Goal: Check status: Check status

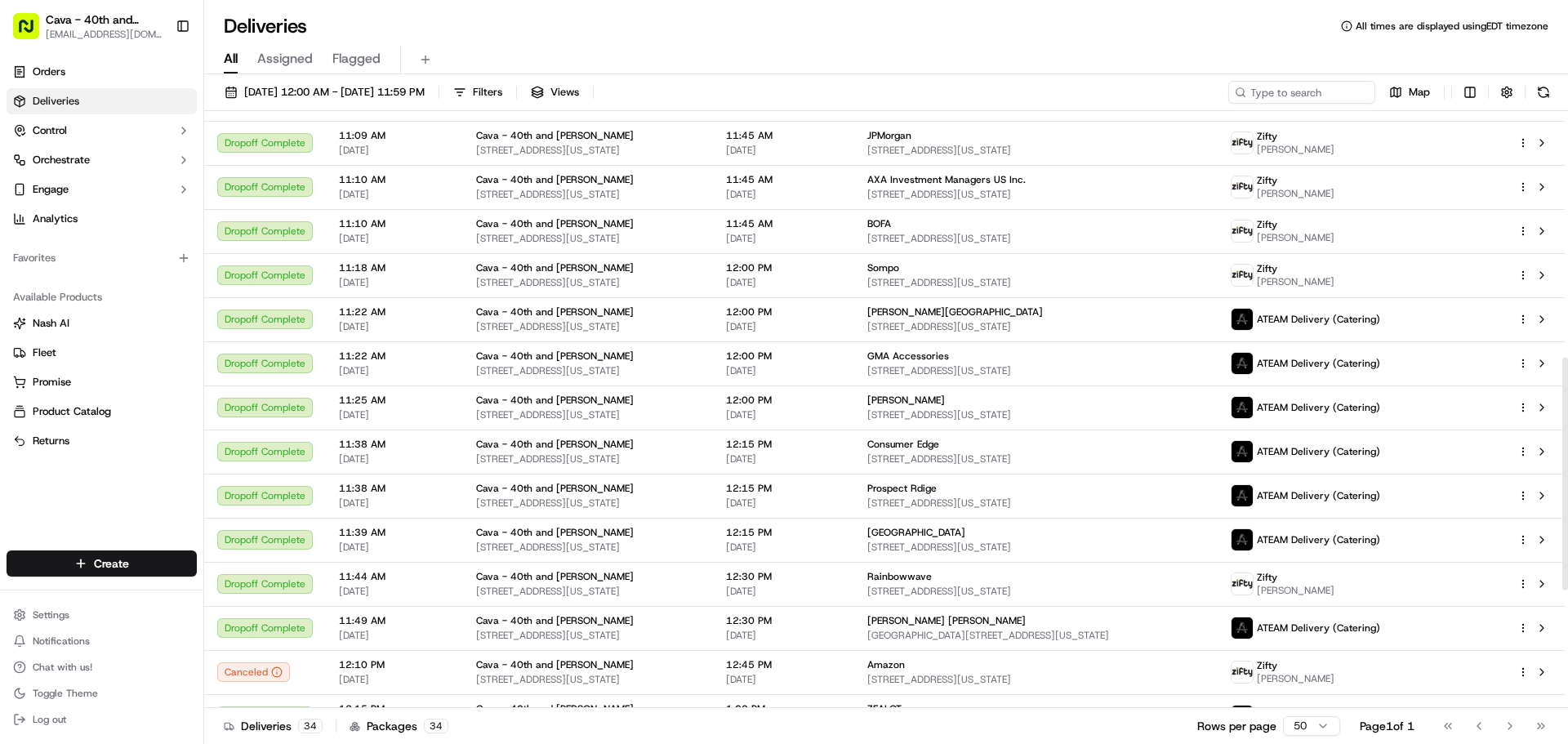
scroll to position [609, 0]
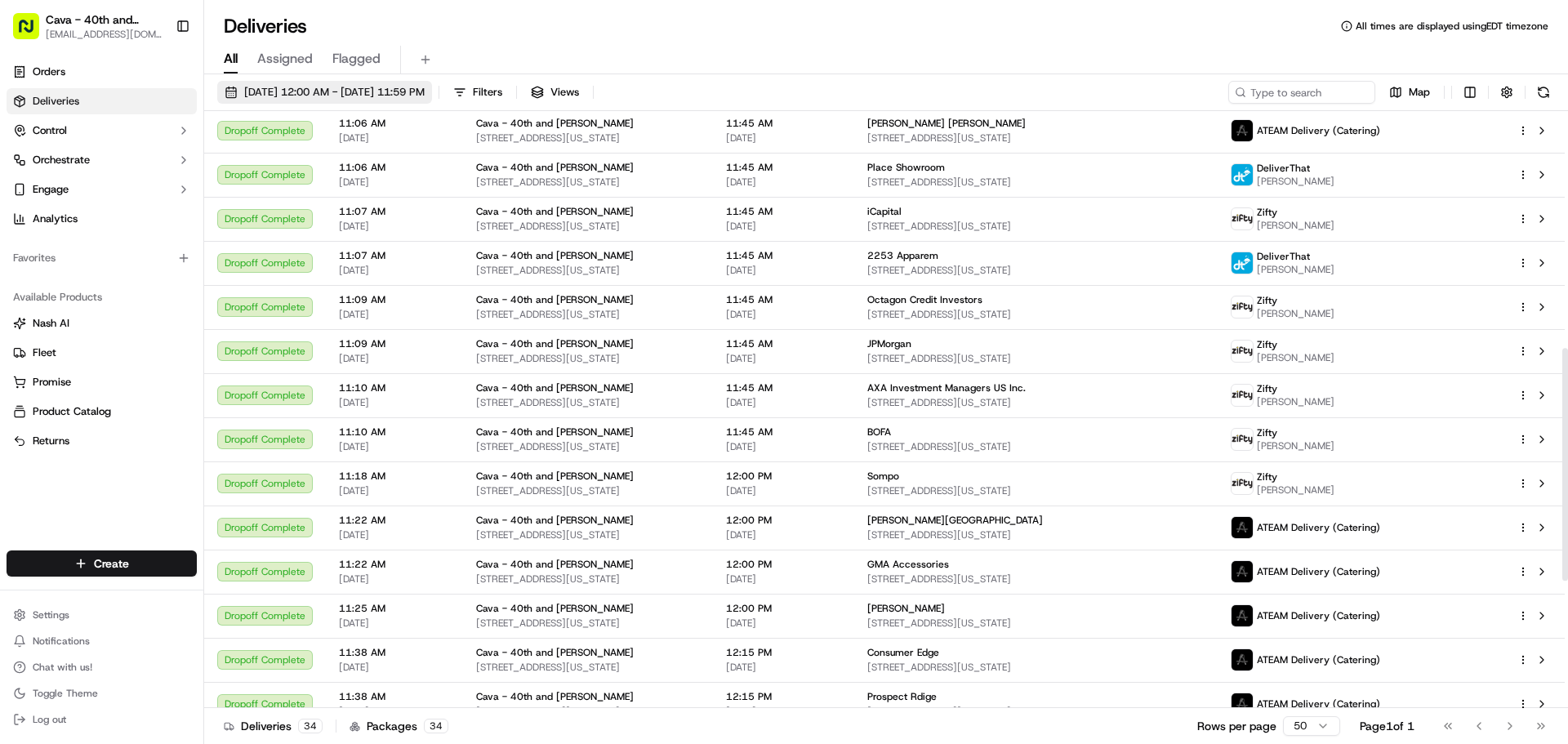
click at [352, 93] on span "[DATE] 12:00 AM - [DATE] 11:59 PM" at bounding box center [334, 92] width 180 height 15
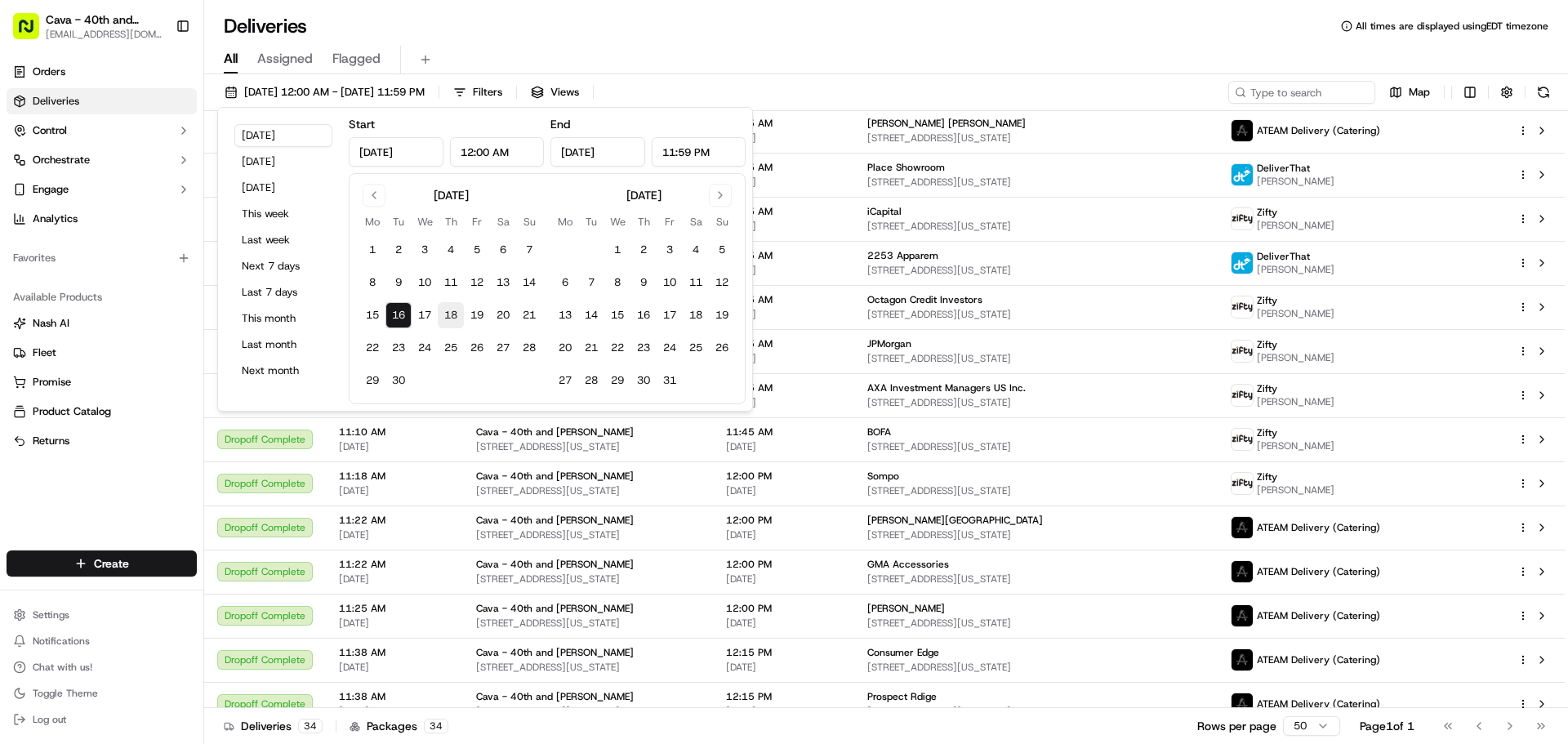
click at [454, 318] on button "18" at bounding box center [451, 316] width 26 height 26
type input "[DATE]"
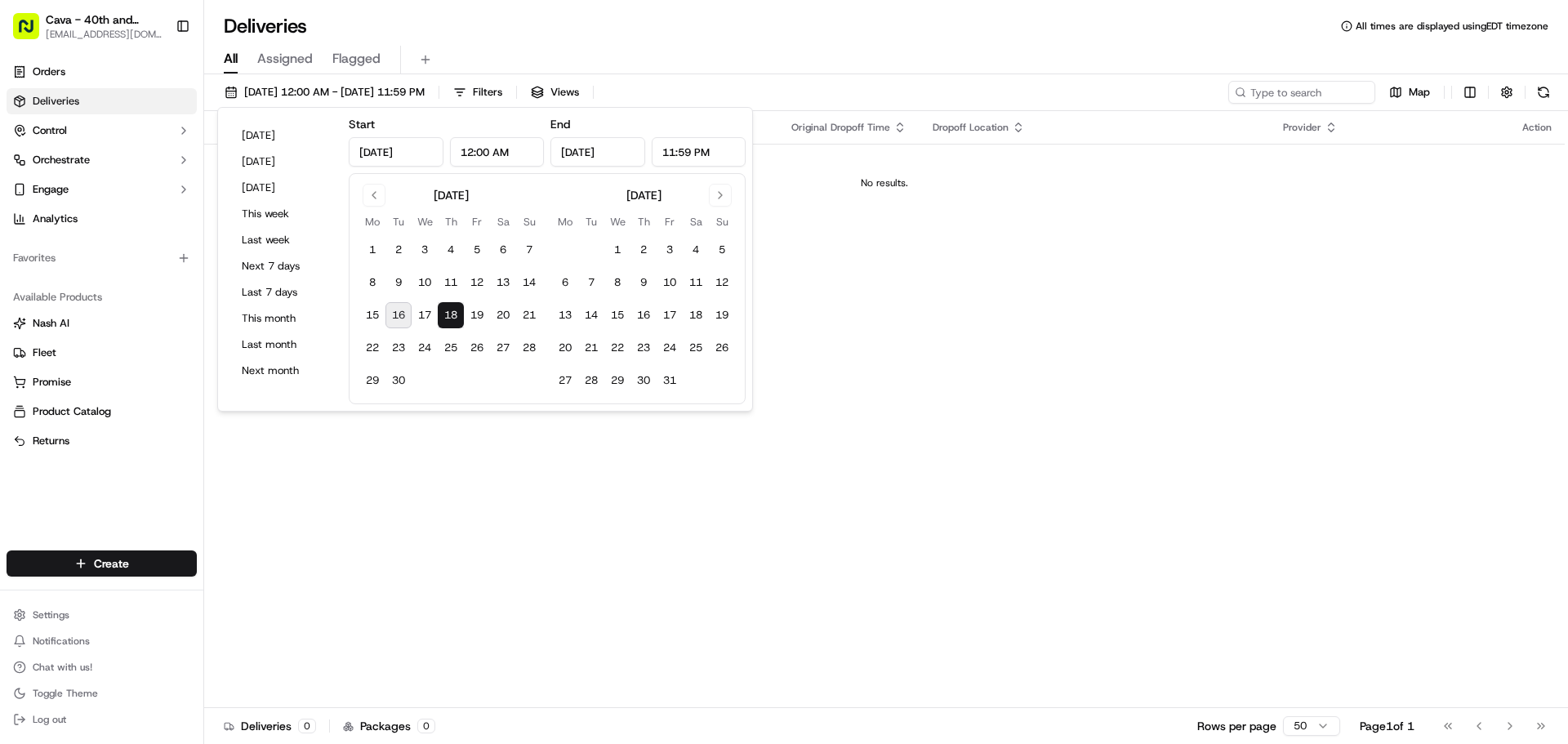
click at [662, 43] on div "All Assigned Flagged" at bounding box center [886, 57] width 1364 height 35
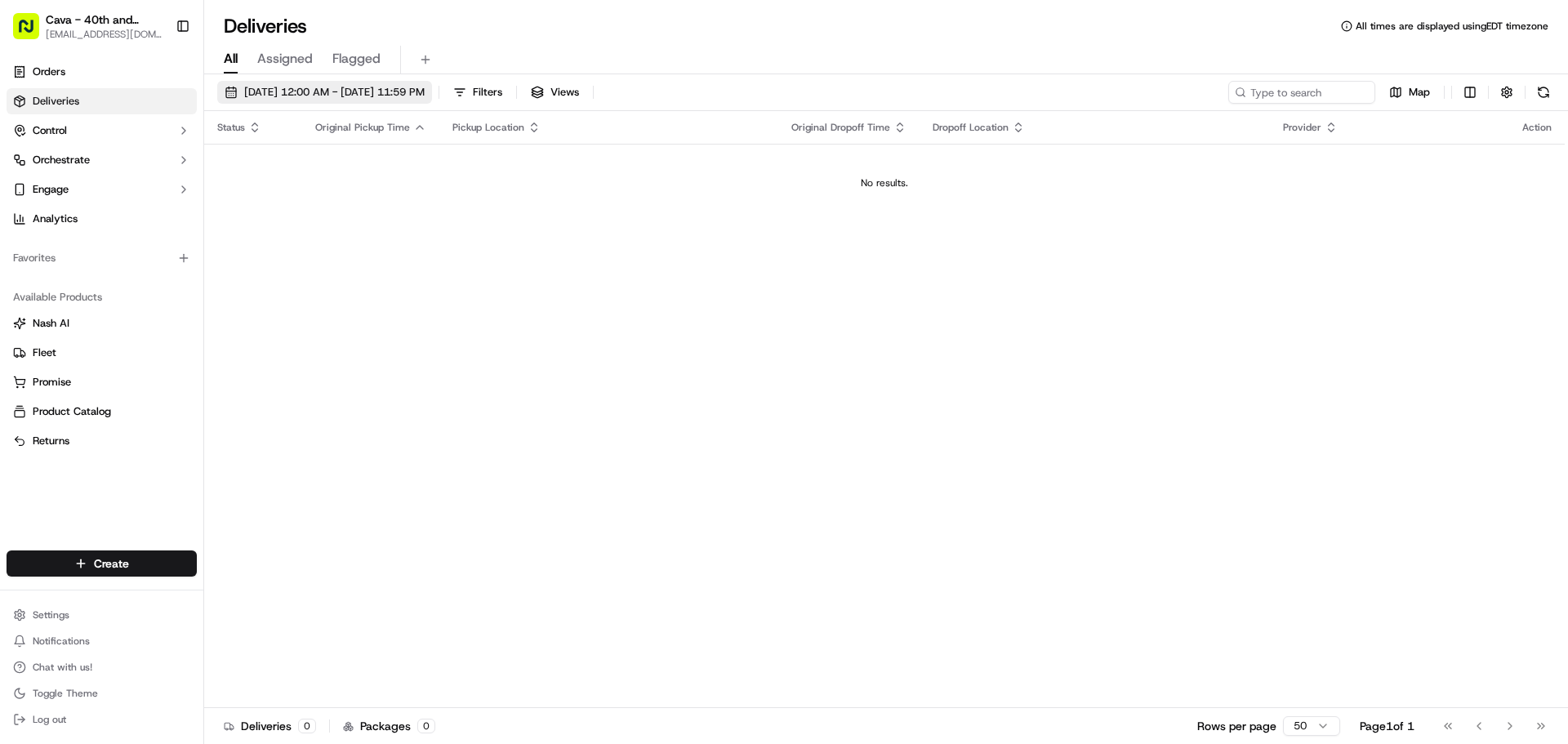
click at [305, 96] on span "[DATE] 12:00 AM - [DATE] 11:59 PM" at bounding box center [334, 92] width 180 height 15
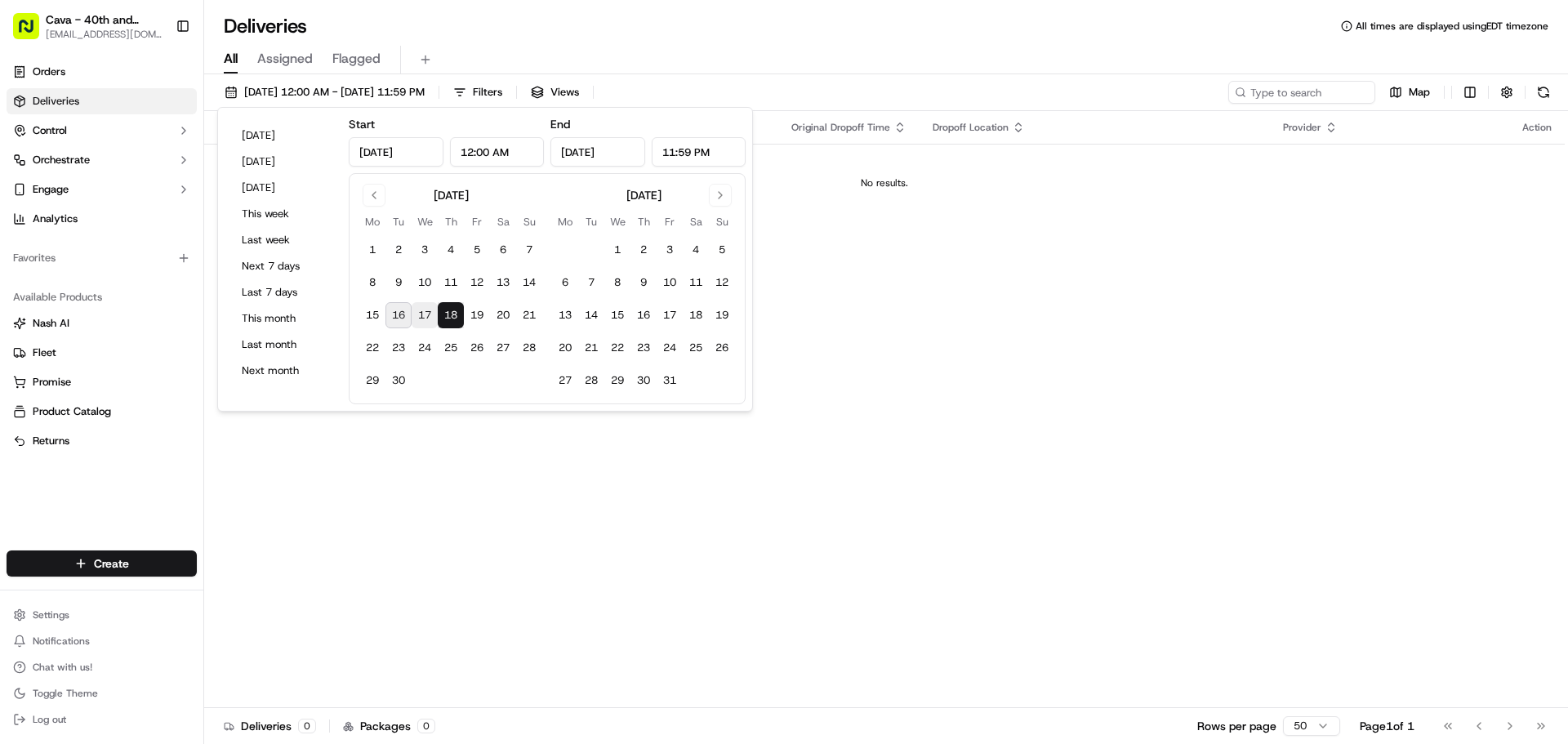
drag, startPoint x: 439, startPoint y: 318, endPoint x: 431, endPoint y: 320, distance: 8.2
click at [438, 318] on button "18" at bounding box center [451, 316] width 26 height 26
click at [432, 317] on button "17" at bounding box center [425, 316] width 26 height 26
type input "[DATE]"
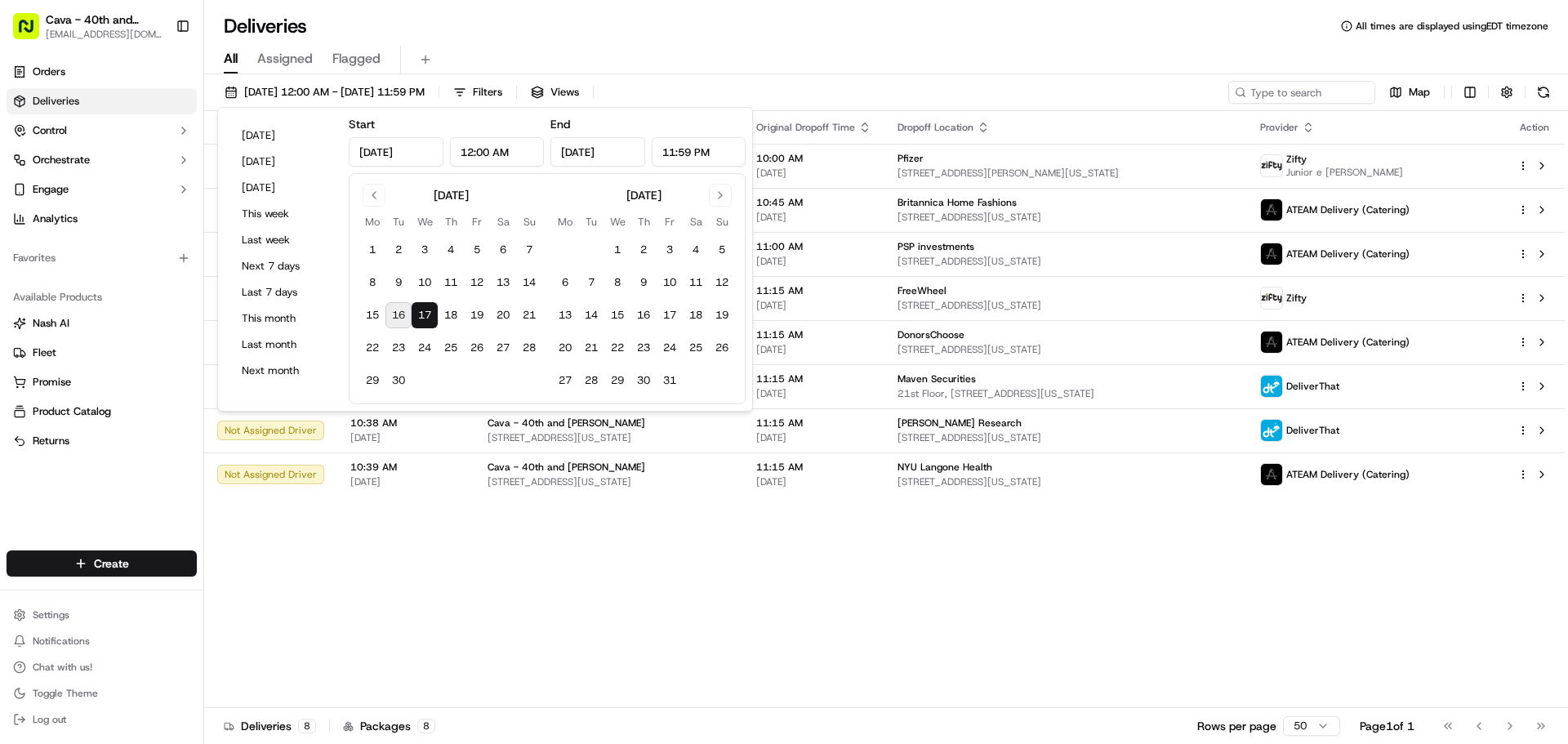
click at [673, 21] on div "Deliveries All times are displayed using EDT timezone" at bounding box center [886, 26] width 1364 height 26
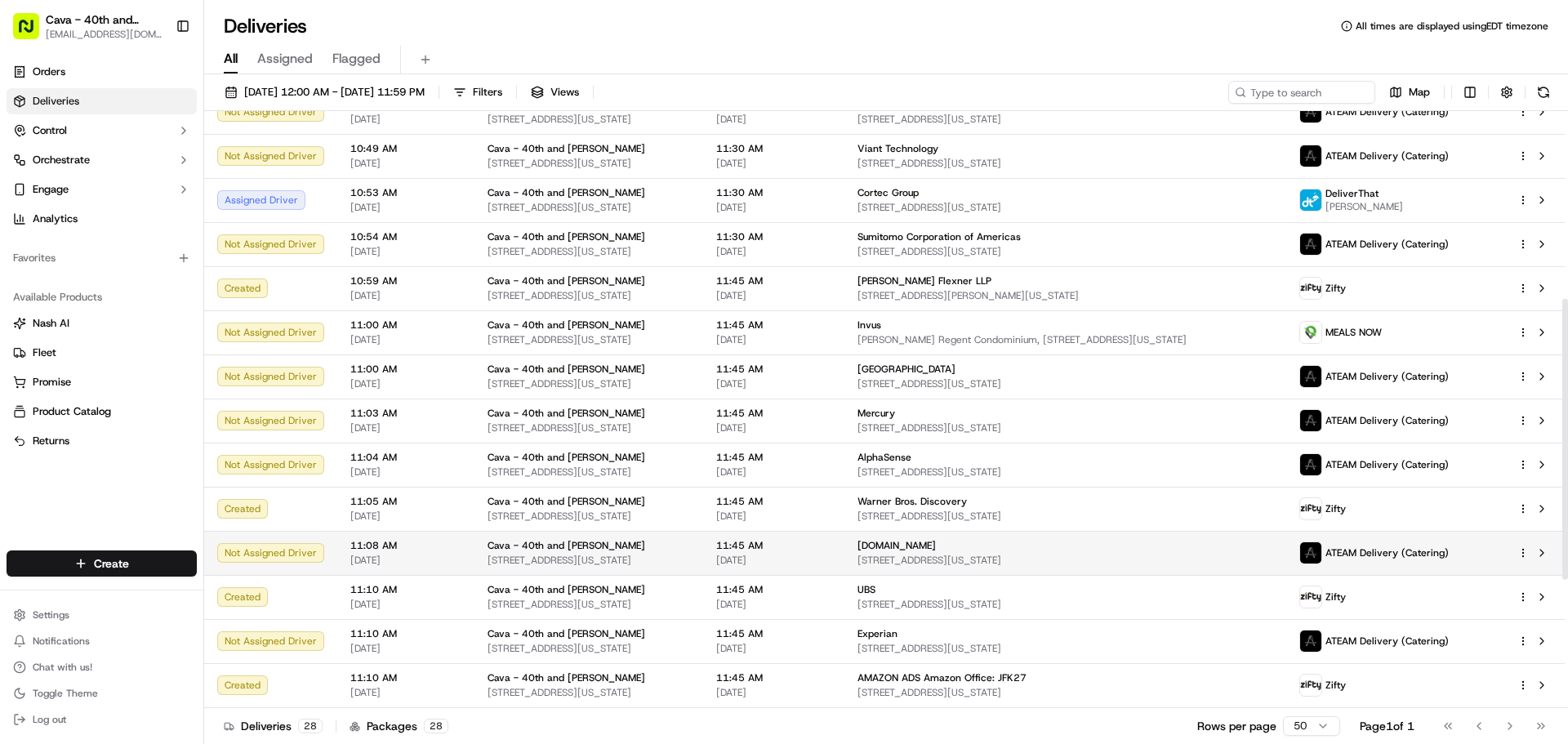
scroll to position [409, 0]
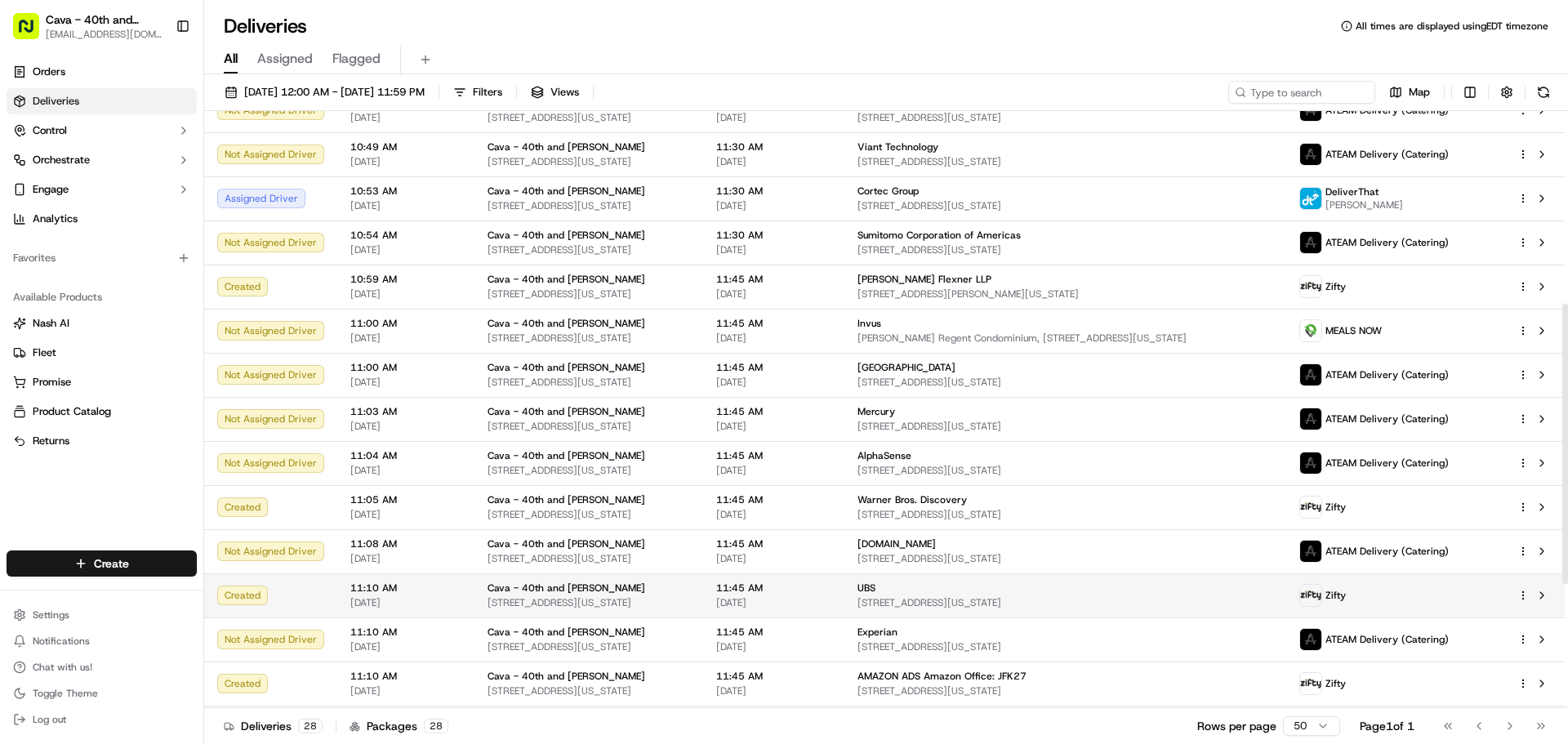
click at [1286, 595] on td "UBS [STREET_ADDRESS][US_STATE]" at bounding box center [1065, 595] width 442 height 44
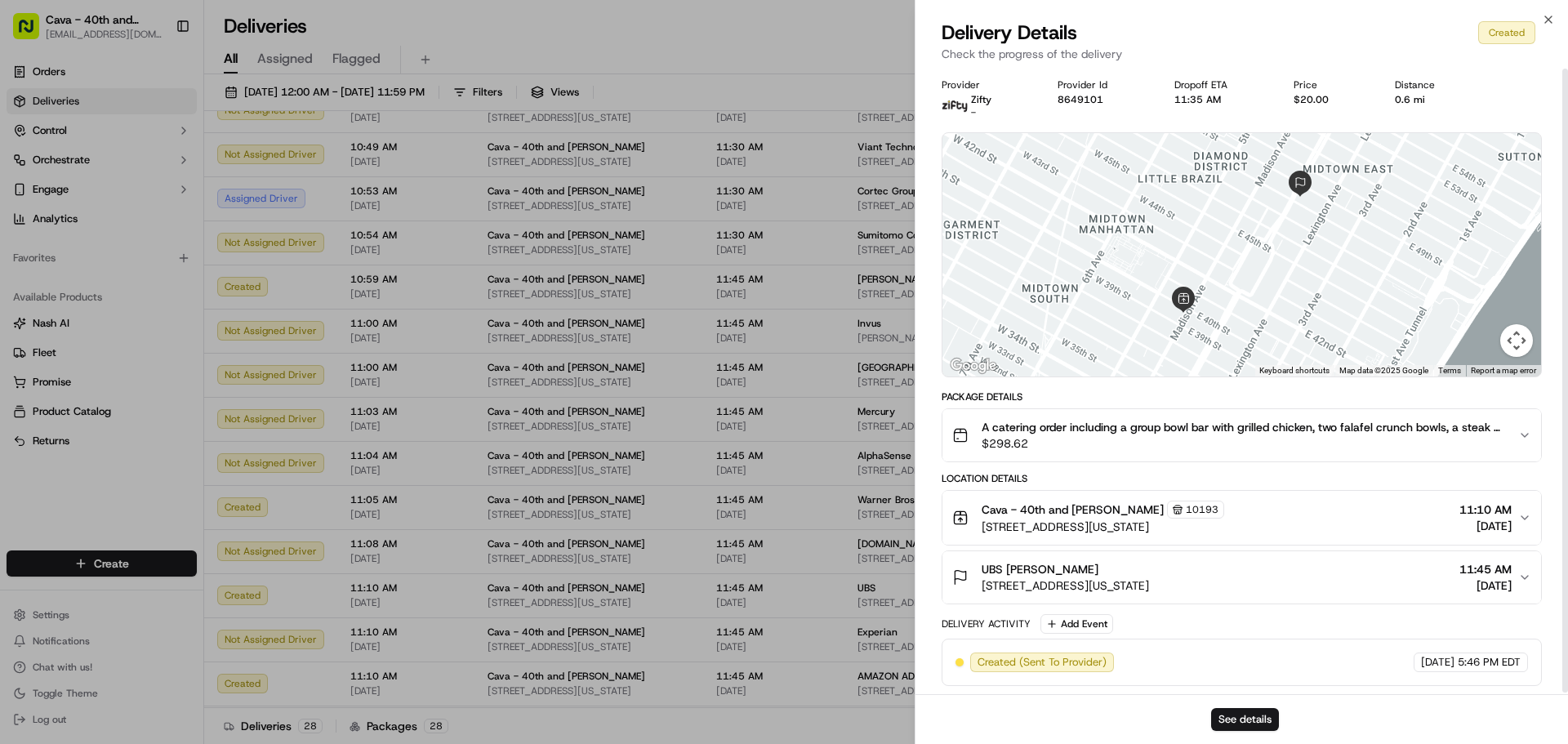
scroll to position [2, 0]
click at [1550, 18] on icon "button" at bounding box center [1548, 19] width 6 height 6
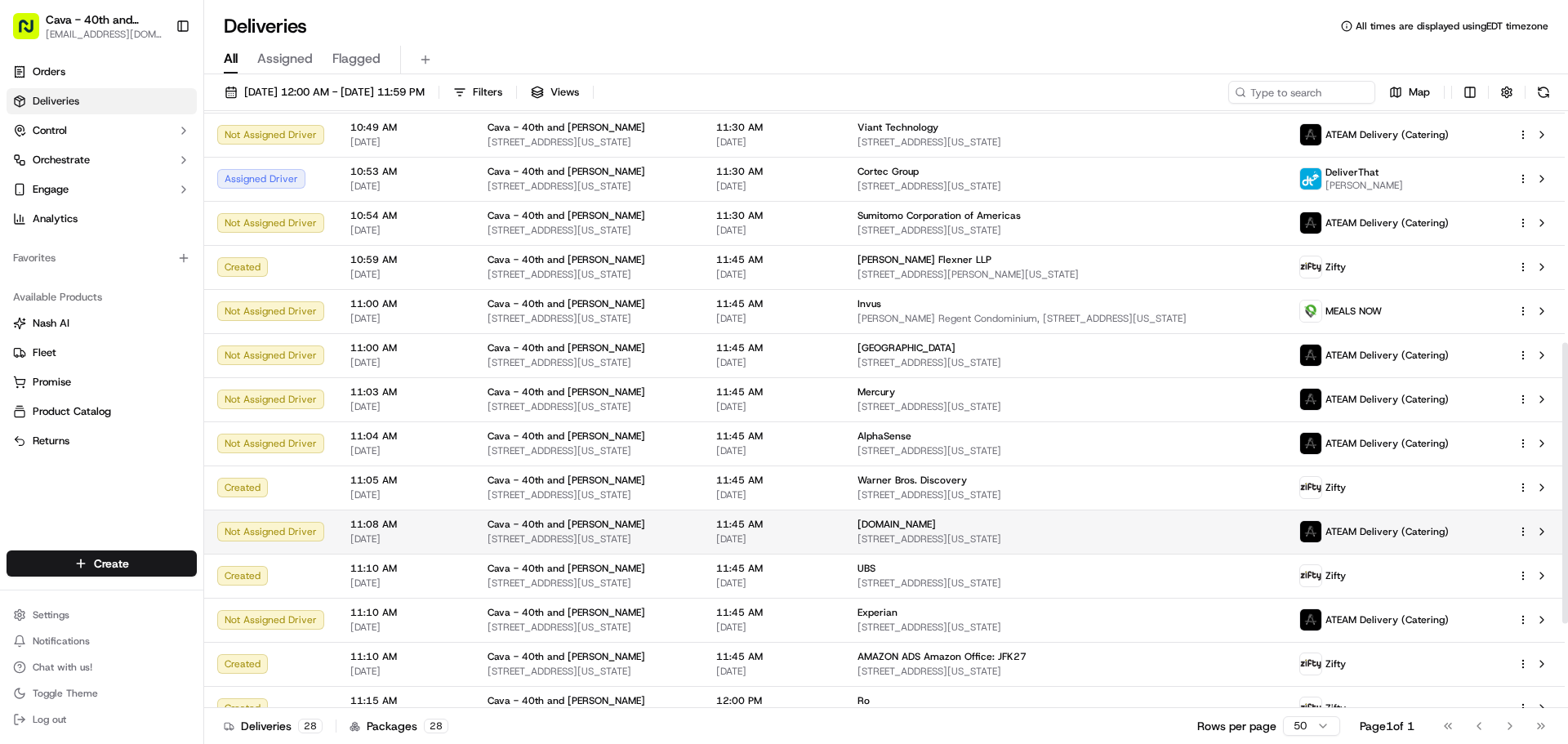
scroll to position [426, 0]
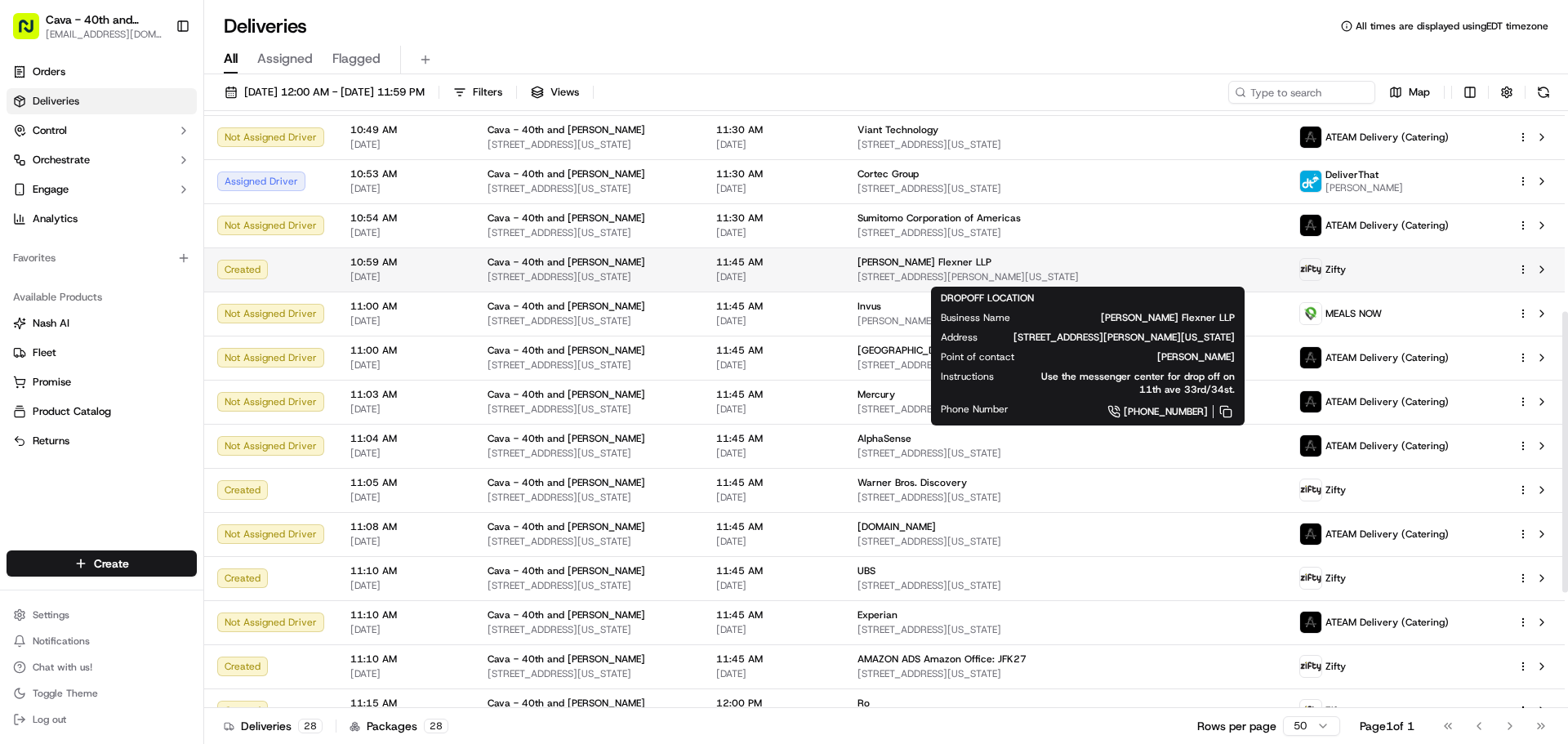
click at [916, 270] on div "[PERSON_NAME] Flexner LLP [STREET_ADDRESS][PERSON_NAME][US_STATE]" at bounding box center [1065, 270] width 416 height 28
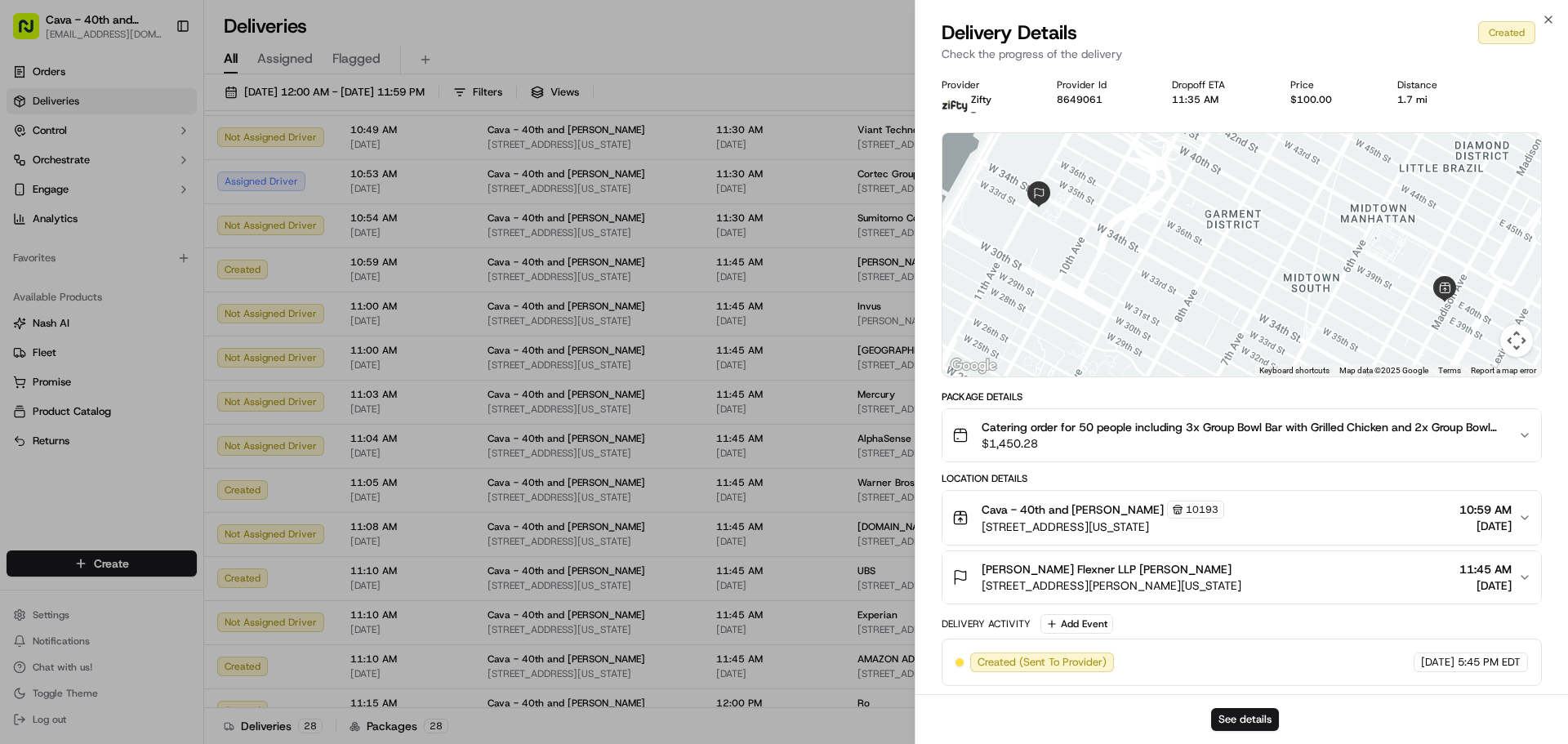
scroll to position [2, 0]
click at [1545, 21] on icon "button" at bounding box center [1548, 19] width 13 height 13
